Goal: Information Seeking & Learning: Learn about a topic

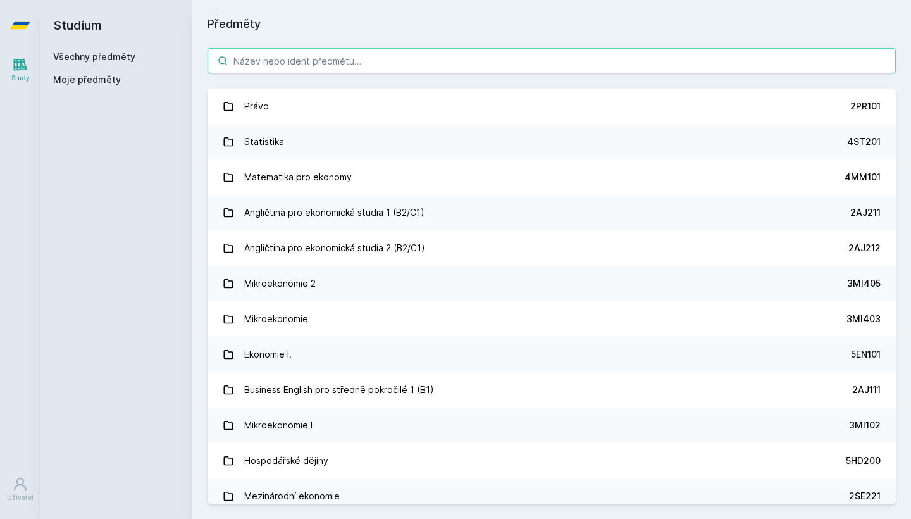
click at [311, 67] on input "search" at bounding box center [551, 60] width 688 height 25
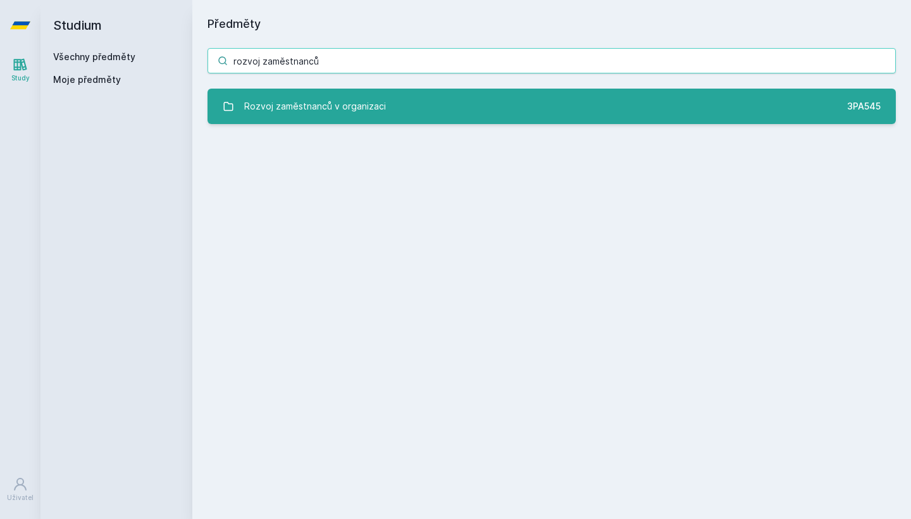
type input "rozvoj zaměstnanců"
click at [413, 109] on link "Rozvoj zaměstnanců v organizaci 3PA545" at bounding box center [551, 106] width 688 height 35
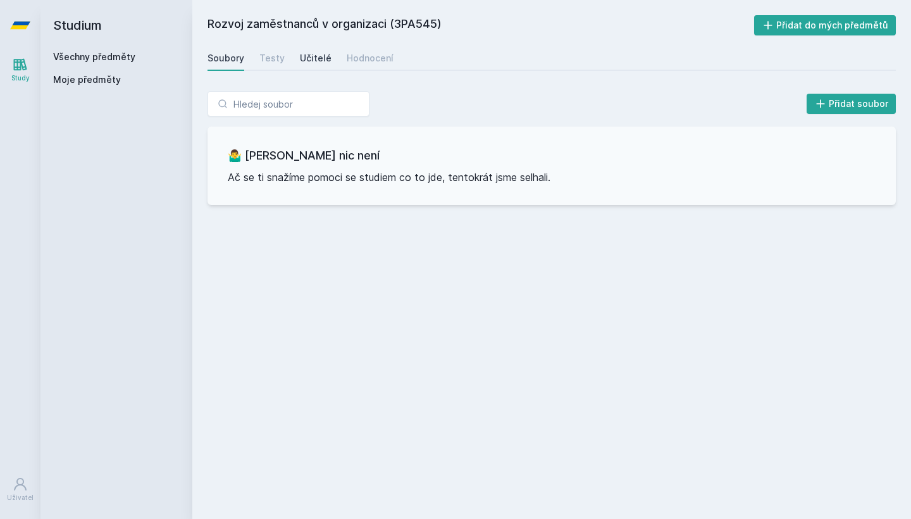
click at [316, 63] on div "Učitelé" at bounding box center [316, 58] width 32 height 13
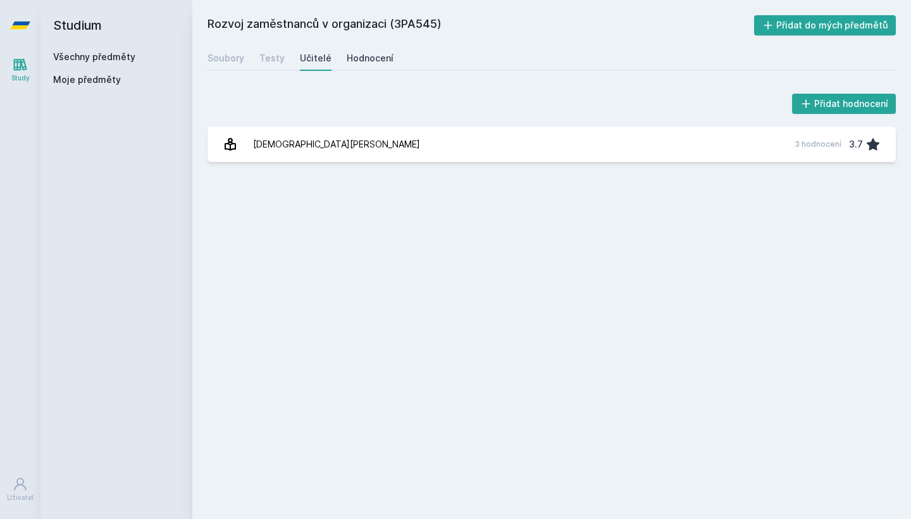
click at [374, 51] on link "Hodnocení" at bounding box center [370, 58] width 47 height 25
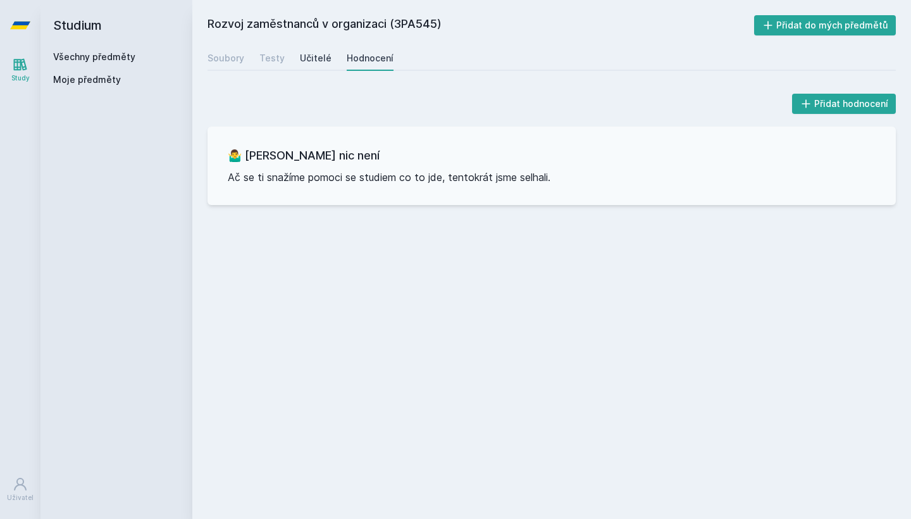
click at [317, 58] on div "Učitelé" at bounding box center [316, 58] width 32 height 13
